Goal: Task Accomplishment & Management: Complete application form

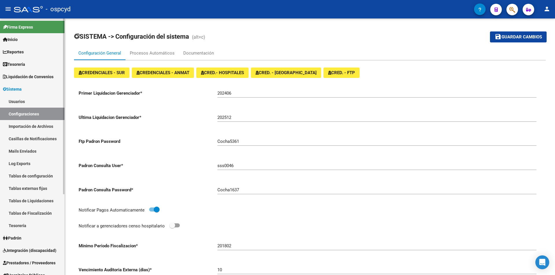
click at [14, 41] on span "Inicio" at bounding box center [10, 39] width 15 height 6
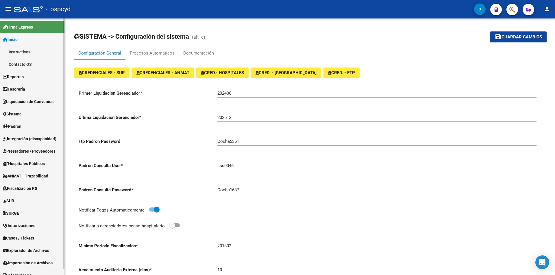
click at [25, 182] on link "Fiscalización RG" at bounding box center [32, 188] width 64 height 12
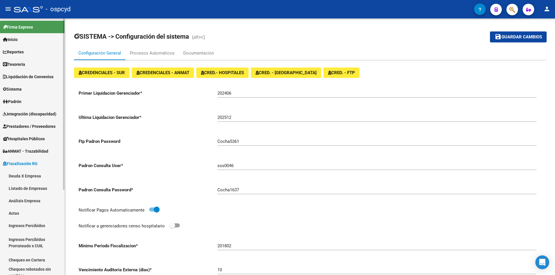
click at [13, 161] on span "Fiscalización RG" at bounding box center [20, 164] width 35 height 6
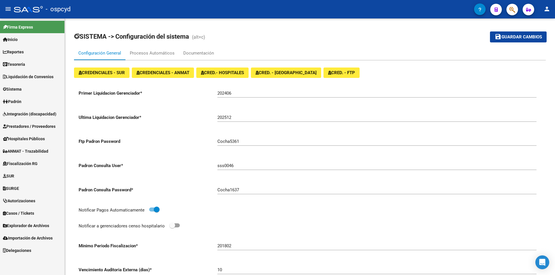
click at [26, 114] on span "Integración (discapacidad)" at bounding box center [29, 114] width 53 height 6
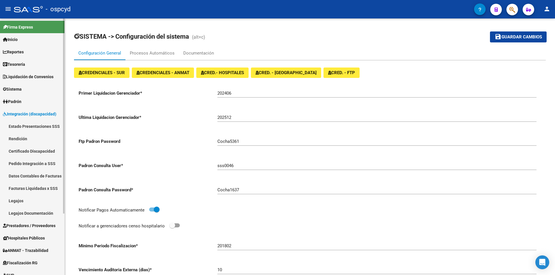
click at [29, 166] on link "Pedido Integración a SSS" at bounding box center [32, 164] width 64 height 12
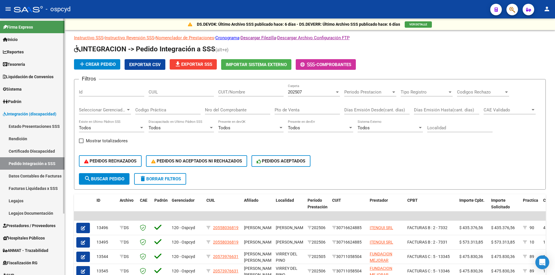
click at [32, 187] on link "Facturas Liquidadas x SSS" at bounding box center [32, 188] width 64 height 12
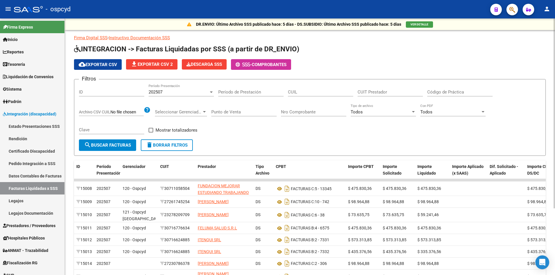
click at [108, 63] on span "cloud_download Exportar CSV" at bounding box center [98, 64] width 38 height 5
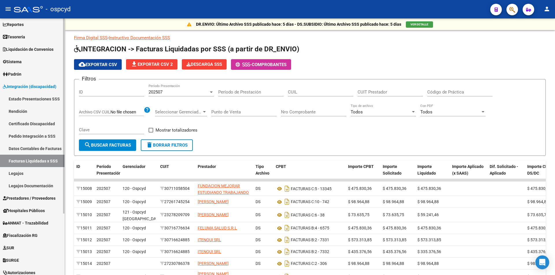
scroll to position [81, 0]
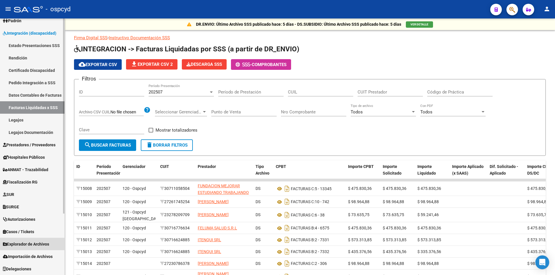
click at [37, 243] on span "Explorador de Archivos" at bounding box center [26, 244] width 46 height 6
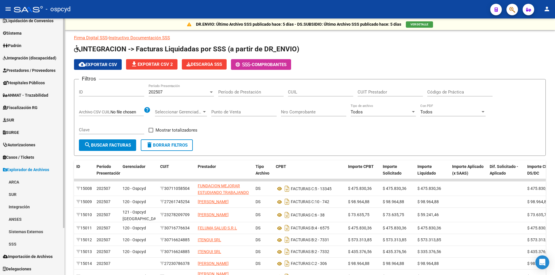
scroll to position [56, 0]
click at [26, 213] on link "Integración" at bounding box center [32, 207] width 64 height 12
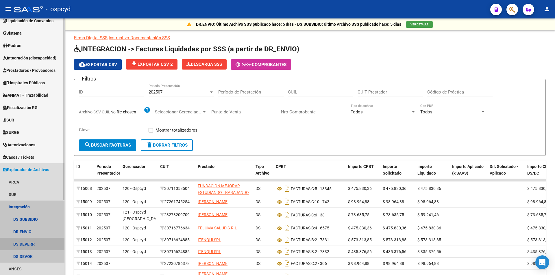
click at [27, 243] on link "DS.DEVERR" at bounding box center [32, 244] width 64 height 12
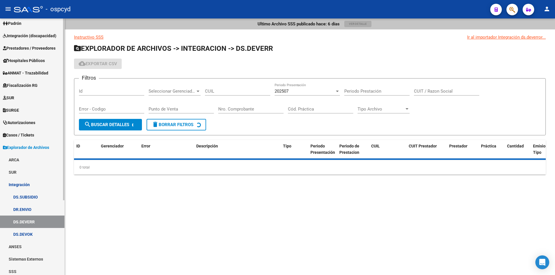
scroll to position [106, 0]
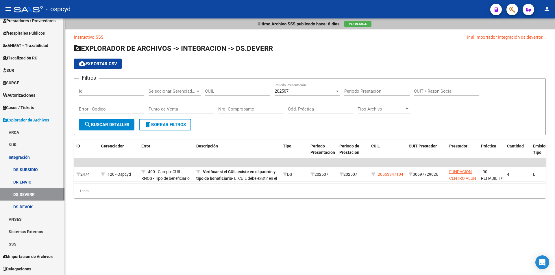
click at [25, 158] on link "Integración" at bounding box center [32, 157] width 64 height 12
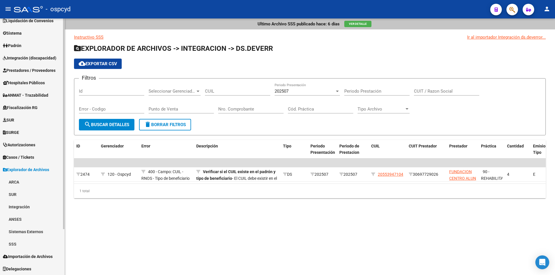
scroll to position [56, 0]
click at [27, 169] on span "Explorador de Archivos" at bounding box center [26, 170] width 46 height 6
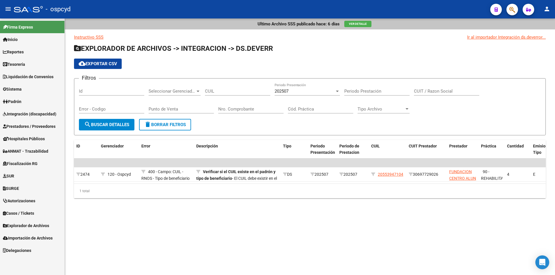
scroll to position [0, 0]
click at [32, 124] on span "Prestadores / Proveedores" at bounding box center [29, 126] width 53 height 6
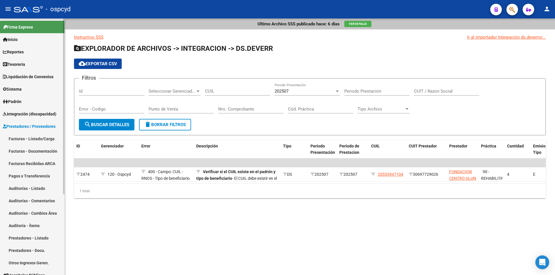
click at [32, 140] on link "Facturas - Listado/Carga" at bounding box center [32, 139] width 64 height 12
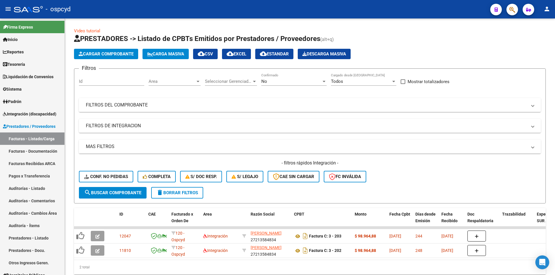
click at [114, 58] on button "Cargar Comprobante" at bounding box center [106, 54] width 64 height 10
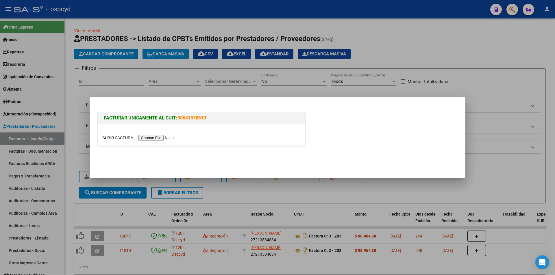
click at [151, 140] on input "file" at bounding box center [138, 138] width 73 height 6
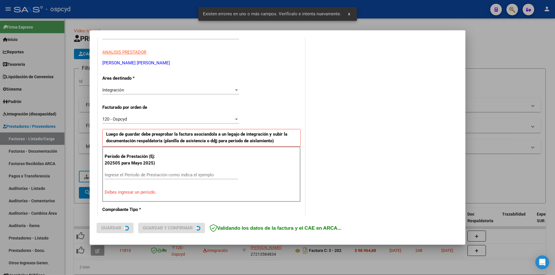
scroll to position [130, 0]
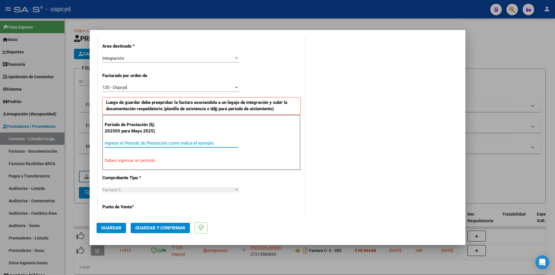
click at [154, 145] on input "Ingrese el Período de Prestación como indica el ejemplo" at bounding box center [172, 143] width 134 height 5
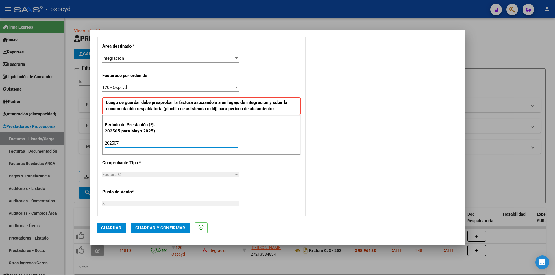
type input "202507"
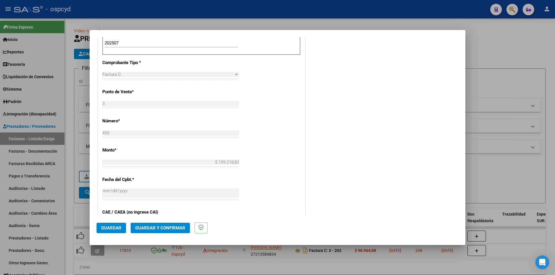
scroll to position [303, 0]
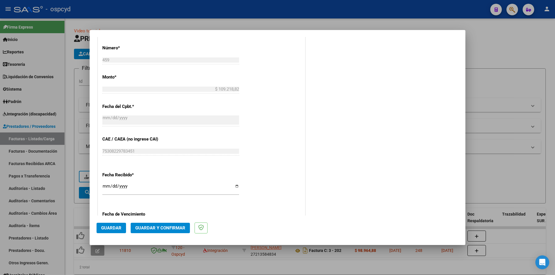
click at [116, 229] on span "Guardar" at bounding box center [111, 228] width 20 height 5
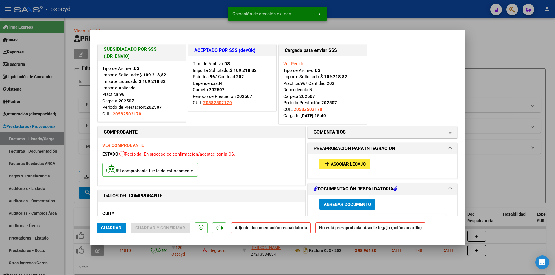
click at [353, 164] on span "Asociar Legajo" at bounding box center [348, 164] width 35 height 5
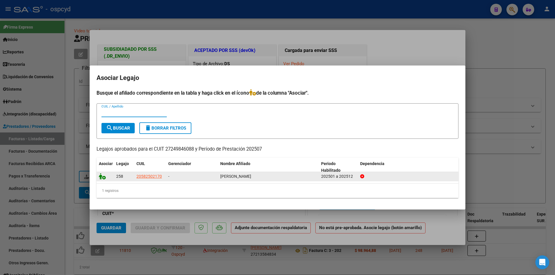
click at [105, 177] on icon at bounding box center [102, 176] width 7 height 6
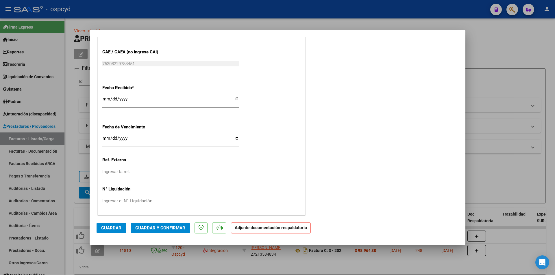
scroll to position [482, 0]
click at [115, 231] on span "Guardar" at bounding box center [111, 228] width 20 height 5
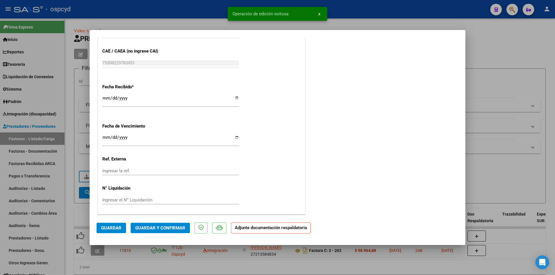
click at [169, 228] on span "Guardar y Confirmar" at bounding box center [160, 228] width 50 height 5
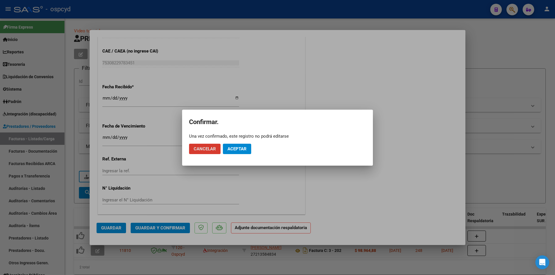
click at [240, 149] on span "Aceptar" at bounding box center [236, 149] width 19 height 5
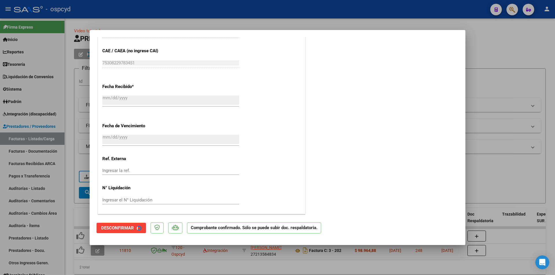
scroll to position [446, 0]
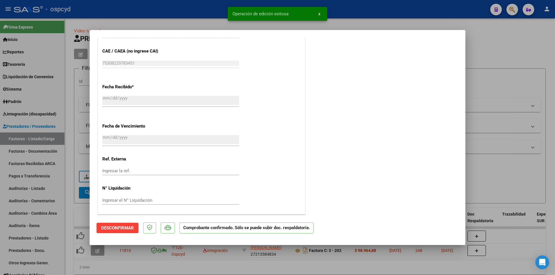
type input "$ 0,00"
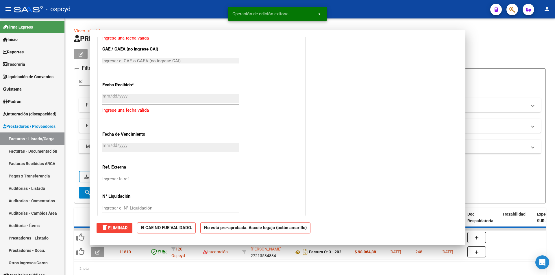
scroll to position [440, 0]
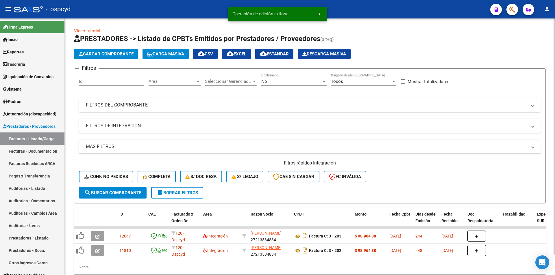
click at [161, 51] on button "Carga Masiva" at bounding box center [165, 54] width 46 height 10
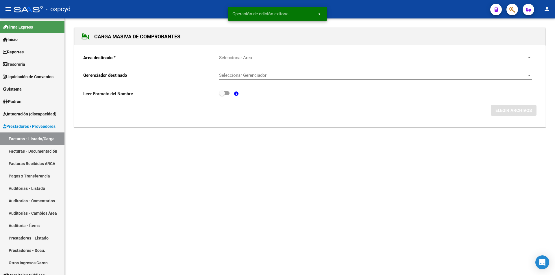
click at [239, 58] on span "Seleccionar Area" at bounding box center [373, 57] width 308 height 5
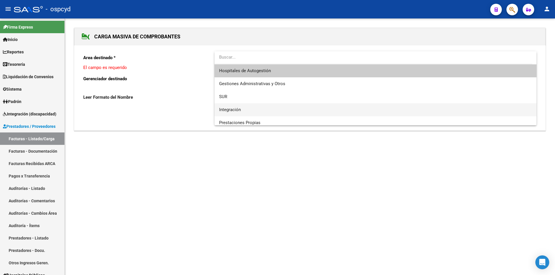
click at [249, 109] on span "Integración" at bounding box center [375, 109] width 313 height 13
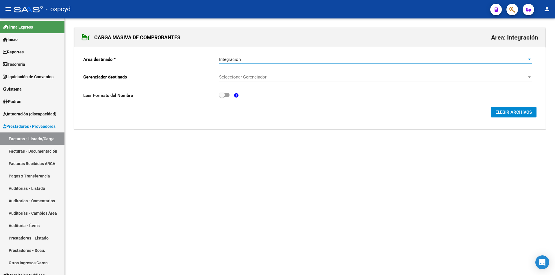
click at [479, 77] on span "Seleccionar Gerenciador" at bounding box center [373, 77] width 308 height 5
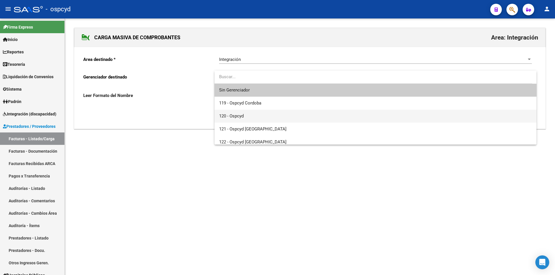
click at [254, 116] on span "120 - Ospcyd" at bounding box center [375, 116] width 313 height 13
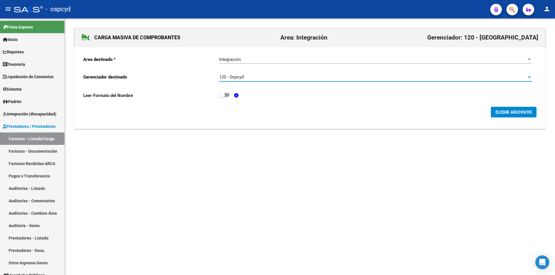
click at [518, 108] on button "ELEGIR ARCHIVOS" at bounding box center [514, 112] width 46 height 11
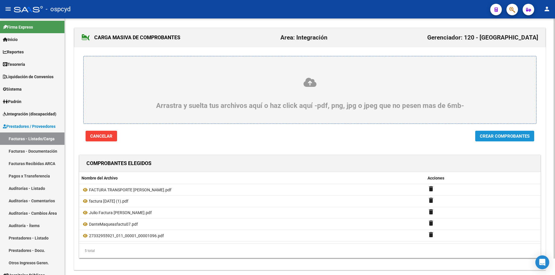
click at [517, 136] on span "Crear Comprobantes" at bounding box center [505, 136] width 50 height 5
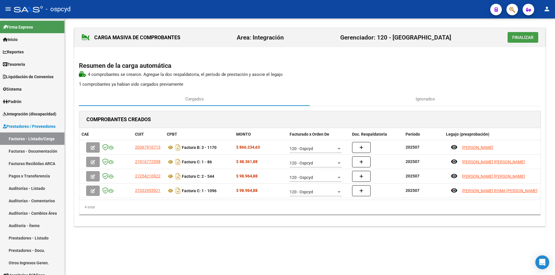
click at [526, 34] on button "Finalizar" at bounding box center [523, 37] width 31 height 11
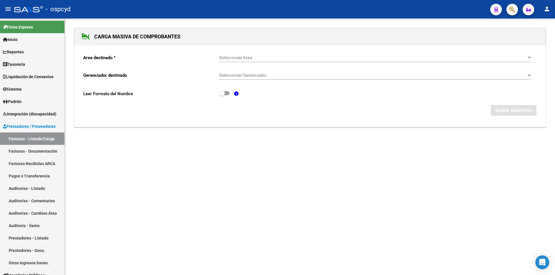
click at [425, 76] on span "Seleccionar Gerenciador" at bounding box center [373, 75] width 308 height 5
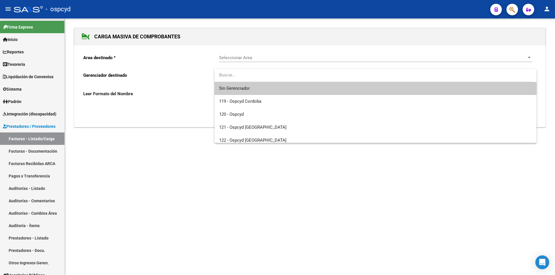
click at [329, 32] on div at bounding box center [277, 137] width 555 height 275
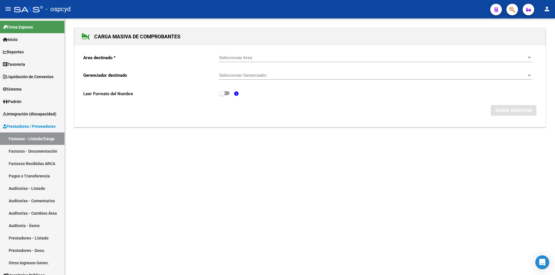
click at [283, 60] on span "Seleccionar Area" at bounding box center [373, 57] width 308 height 5
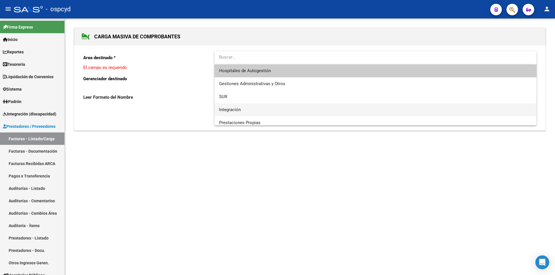
click at [252, 110] on span "Integración" at bounding box center [375, 109] width 313 height 13
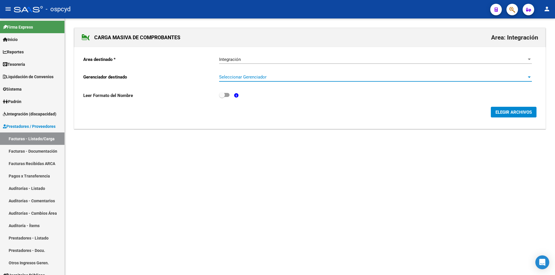
click at [266, 77] on span "Seleccionar Gerenciador" at bounding box center [373, 77] width 308 height 5
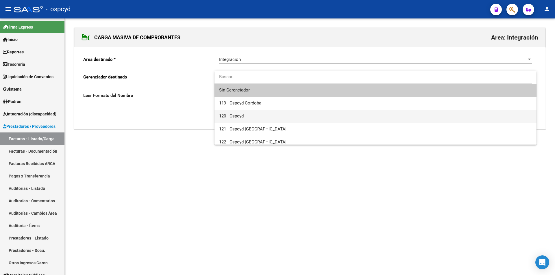
click at [253, 115] on span "120 - Ospcyd" at bounding box center [375, 116] width 313 height 13
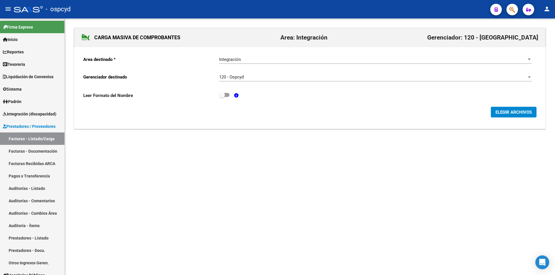
click at [488, 112] on div "ELEGIR ARCHIVOS" at bounding box center [309, 112] width 453 height 11
click at [494, 111] on button "ELEGIR ARCHIVOS" at bounding box center [514, 112] width 46 height 11
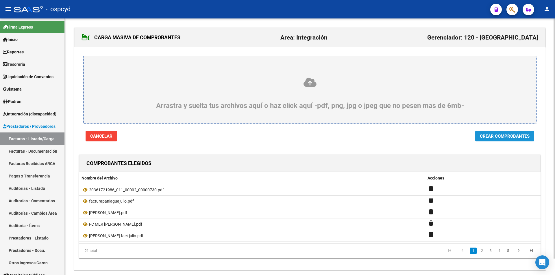
click at [483, 135] on span "Crear Comprobantes" at bounding box center [505, 136] width 50 height 5
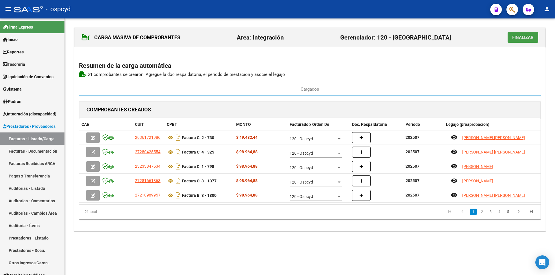
click at [535, 36] on button "Finalizar" at bounding box center [523, 37] width 31 height 11
